Goal: Transaction & Acquisition: Purchase product/service

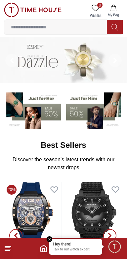
click at [60, 27] on input at bounding box center [55, 26] width 102 height 13
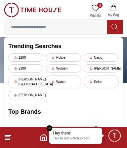
click at [121, 17] on span "My Bag" at bounding box center [113, 15] width 17 height 5
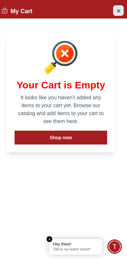
click at [118, 7] on icon "Close Account" at bounding box center [118, 11] width 5 height 8
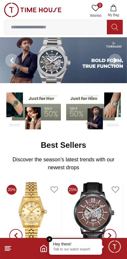
click at [8, 251] on line at bounding box center [7, 251] width 5 height 0
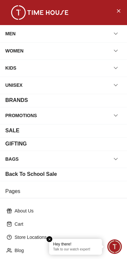
click at [85, 32] on div "MEN" at bounding box center [63, 34] width 116 height 12
click at [65, 33] on div "MEN" at bounding box center [63, 34] width 116 height 12
click at [120, 34] on button "button" at bounding box center [116, 34] width 12 height 12
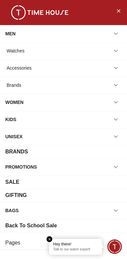
click at [29, 52] on div "Watches" at bounding box center [63, 51] width 116 height 12
click at [120, 51] on button "button" at bounding box center [116, 51] width 12 height 12
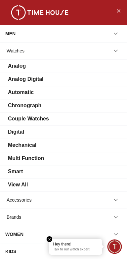
click at [32, 94] on div "Automatic" at bounding box center [21, 92] width 26 height 8
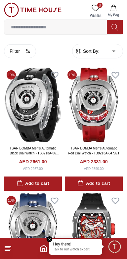
click at [7, 252] on icon at bounding box center [8, 249] width 8 height 8
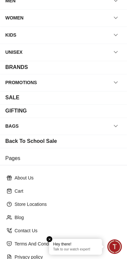
scroll to position [79, 0]
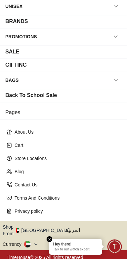
click at [44, 228] on button "Shop From [GEOGRAPHIC_DATA]" at bounding box center [39, 230] width 72 height 13
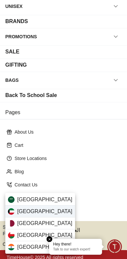
click at [43, 211] on div "[GEOGRAPHIC_DATA]" at bounding box center [40, 212] width 70 height 12
